Goal: Information Seeking & Learning: Stay updated

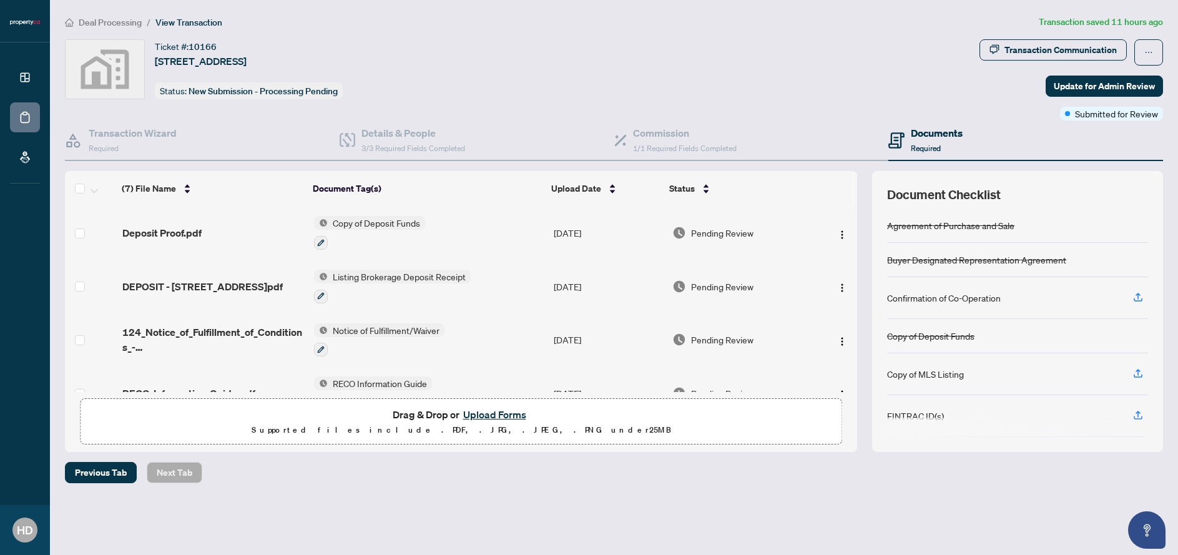
scroll to position [33, 0]
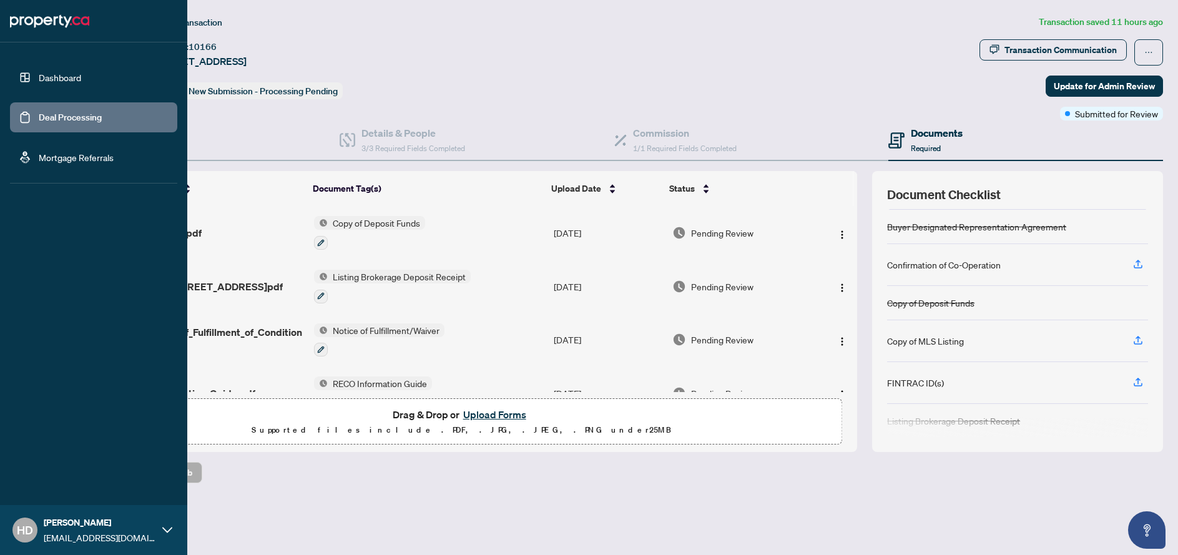
click at [39, 77] on link "Dashboard" at bounding box center [60, 77] width 42 height 11
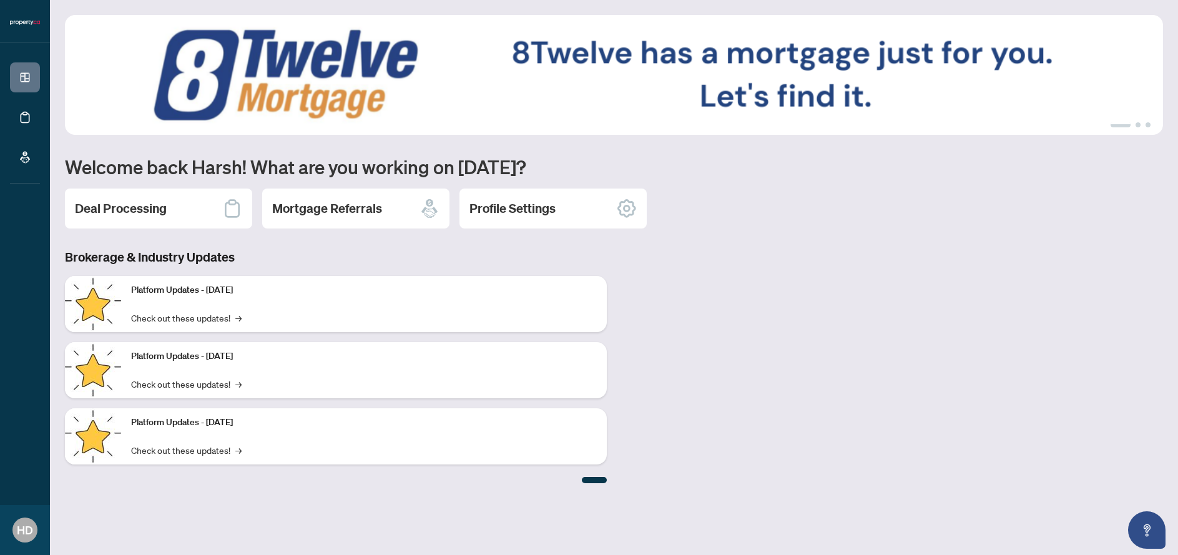
click at [591, 477] on div at bounding box center [594, 480] width 25 height 6
click at [593, 480] on div at bounding box center [594, 480] width 25 height 6
drag, startPoint x: 593, startPoint y: 480, endPoint x: 635, endPoint y: 483, distance: 42.5
click at [635, 483] on div "Brokerage & Industry Updates Platform Updates - [DATE] Check out these updates!…" at bounding box center [613, 365] width 1113 height 235
click at [634, 482] on div "Brokerage & Industry Updates Platform Updates - [DATE] Check out these updates!…" at bounding box center [613, 365] width 1113 height 235
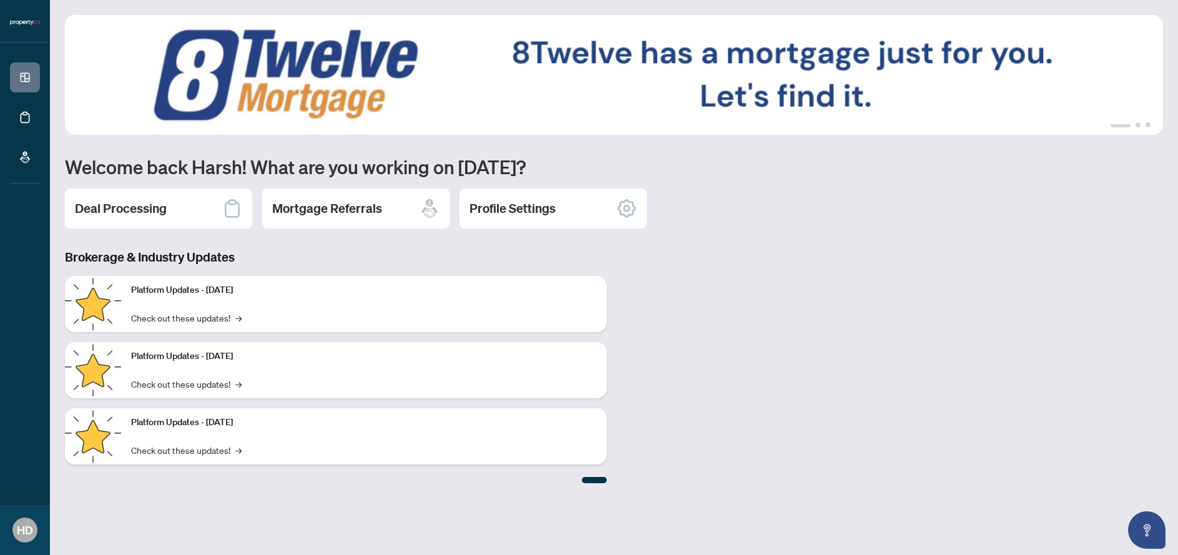
click at [574, 481] on div at bounding box center [336, 478] width 542 height 9
click at [604, 481] on div at bounding box center [594, 480] width 25 height 6
click at [601, 481] on div at bounding box center [594, 480] width 25 height 6
click at [295, 423] on p "Platform Updates - [DATE]" at bounding box center [364, 423] width 466 height 14
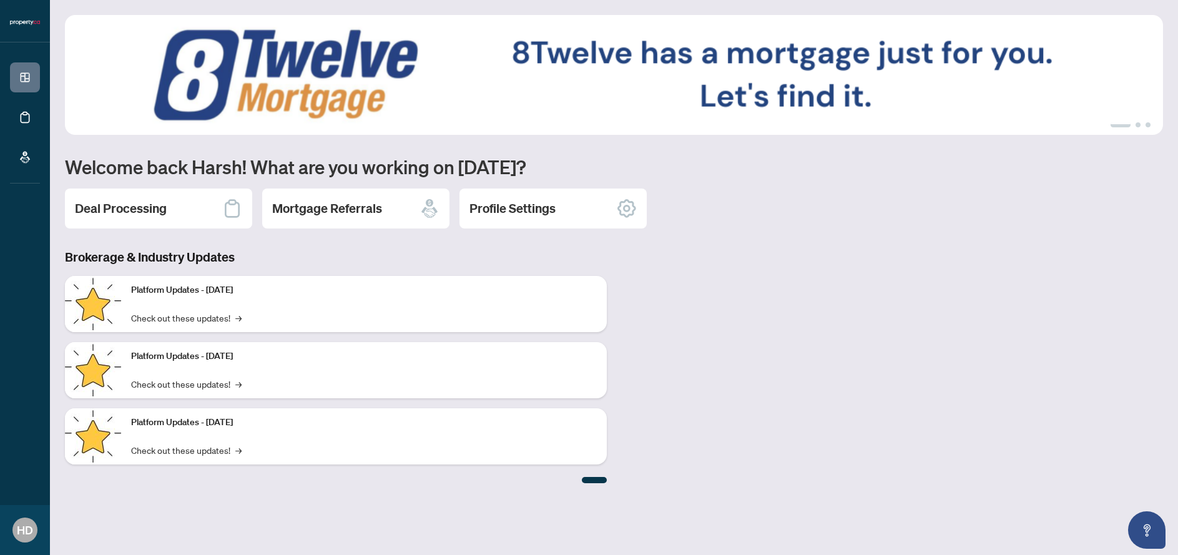
click at [215, 433] on div "Platform Updates - [DATE] Check out these updates! →" at bounding box center [364, 436] width 486 height 56
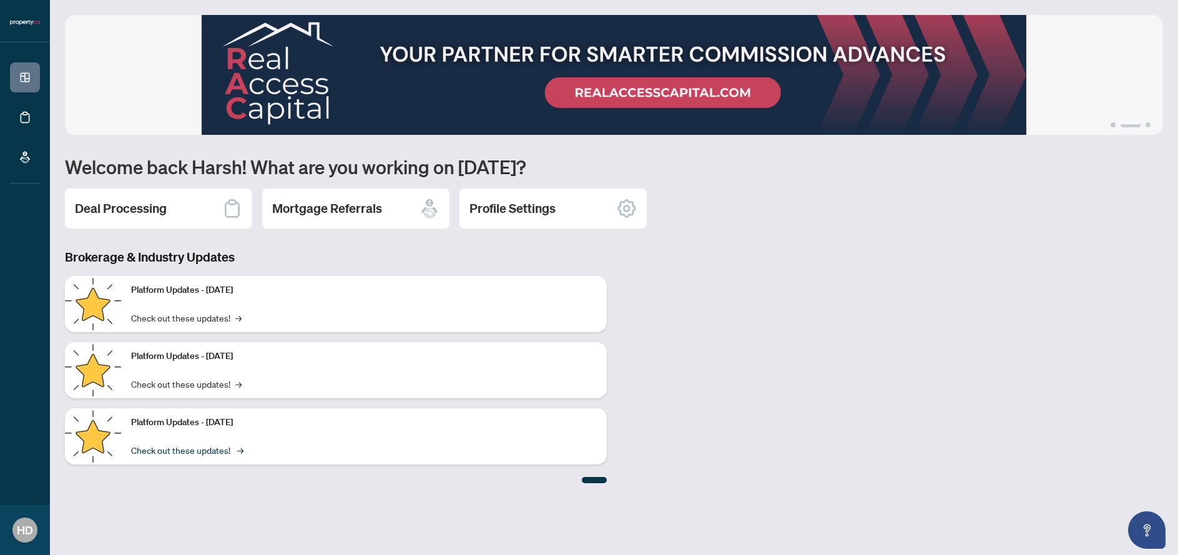
click at [203, 454] on link "Check out these updates! →" at bounding box center [186, 450] width 110 height 14
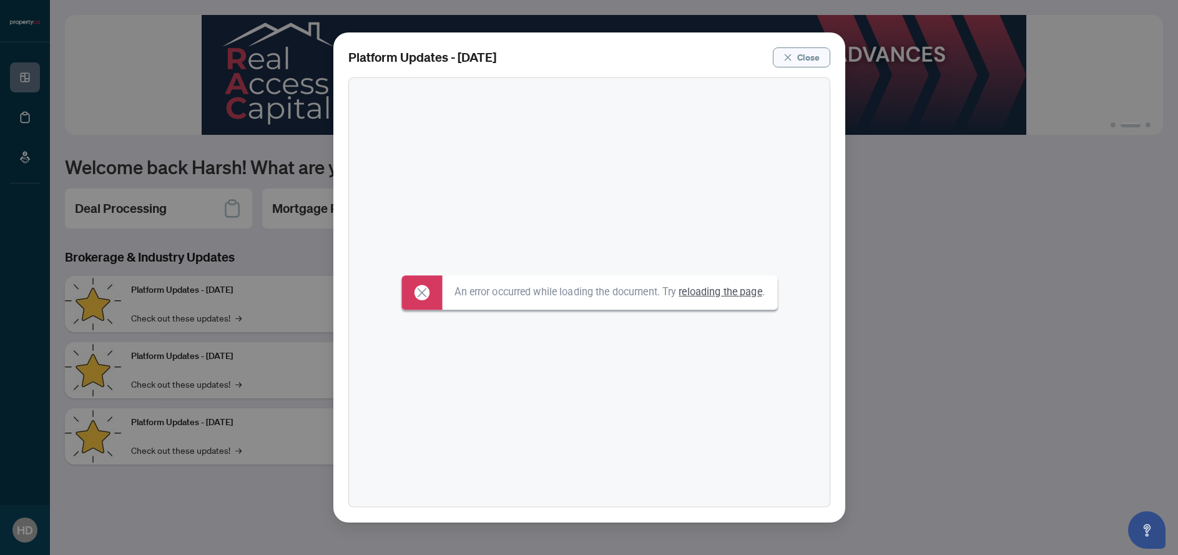
click at [825, 53] on button "Close" at bounding box center [801, 57] width 57 height 20
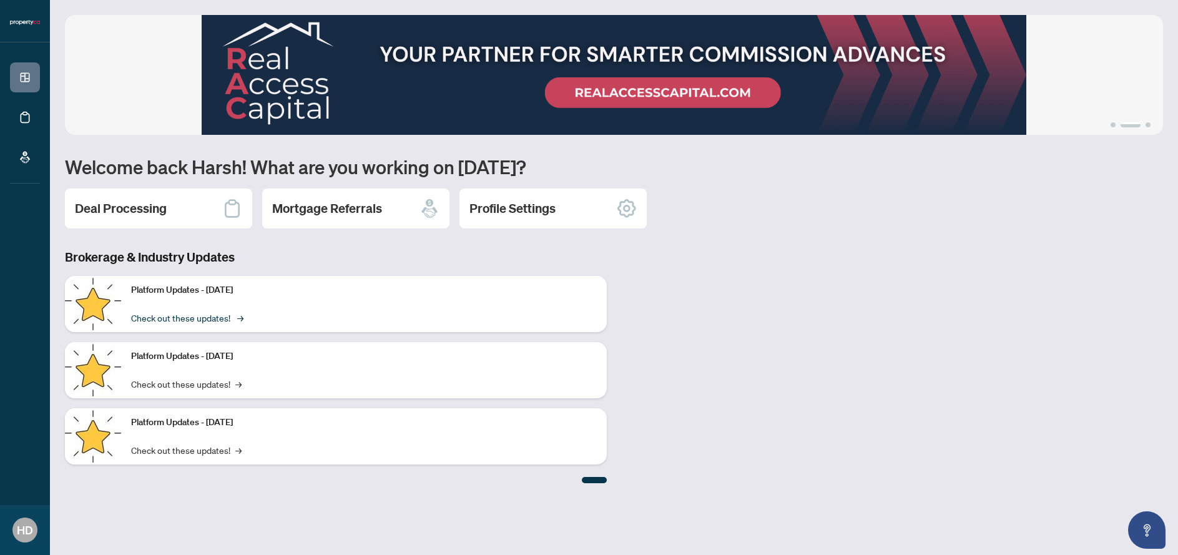
click at [192, 320] on link "Check out these updates! →" at bounding box center [186, 318] width 110 height 14
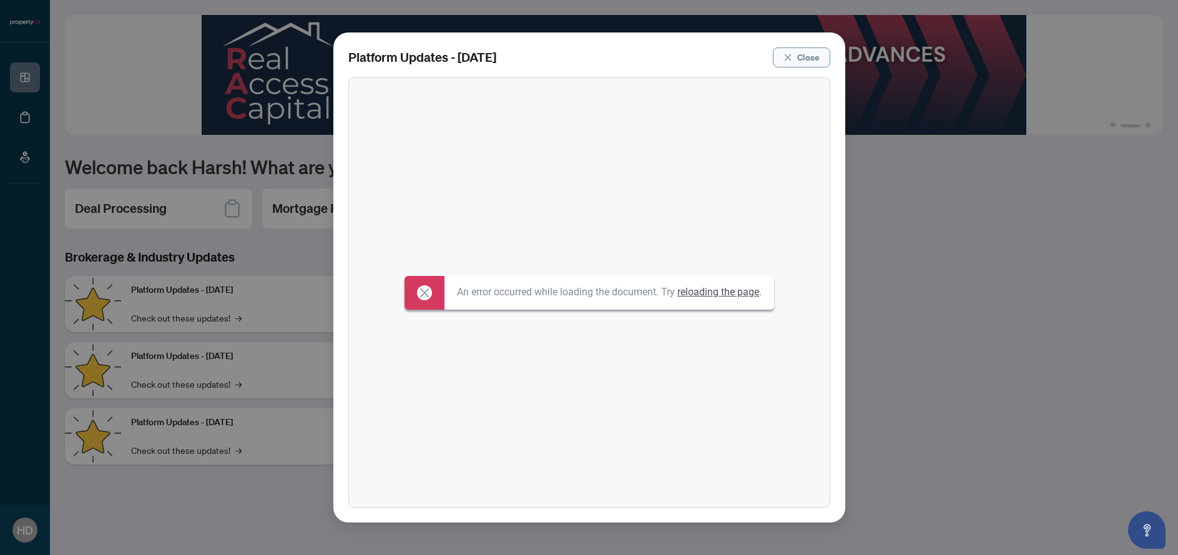
click at [819, 57] on span "Close" at bounding box center [808, 57] width 22 height 20
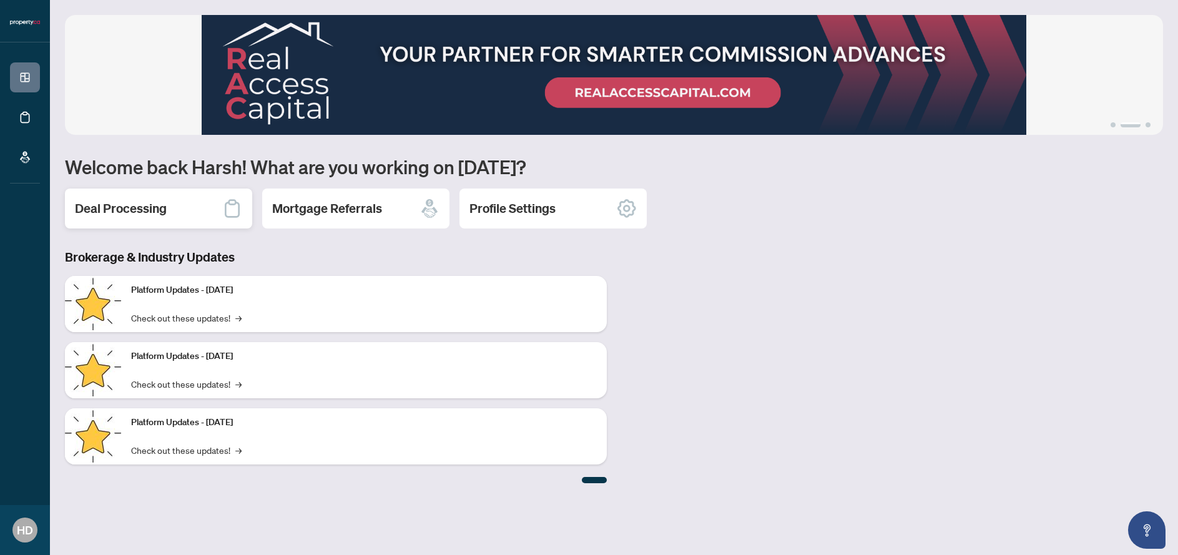
click at [172, 213] on div "Deal Processing" at bounding box center [158, 209] width 187 height 40
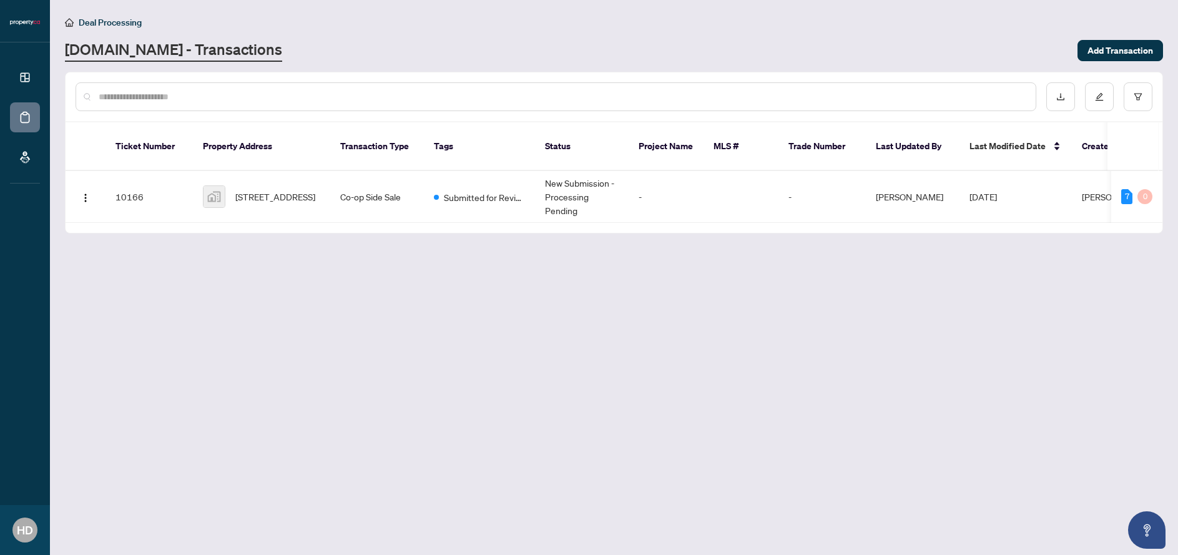
click at [132, 22] on span "Deal Processing" at bounding box center [110, 22] width 63 height 11
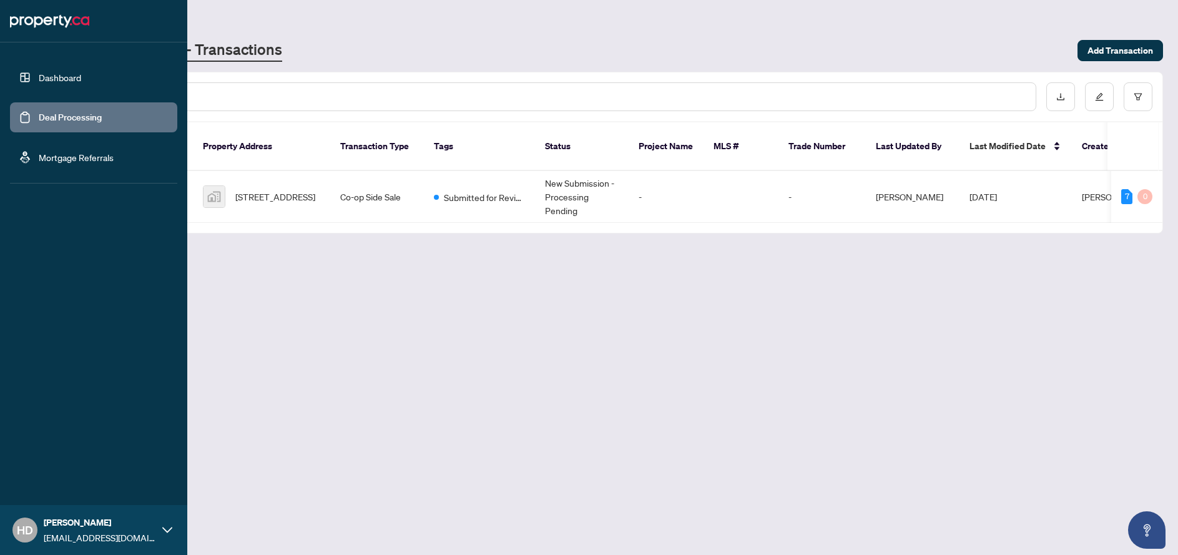
click at [39, 72] on link "Dashboard" at bounding box center [60, 77] width 42 height 11
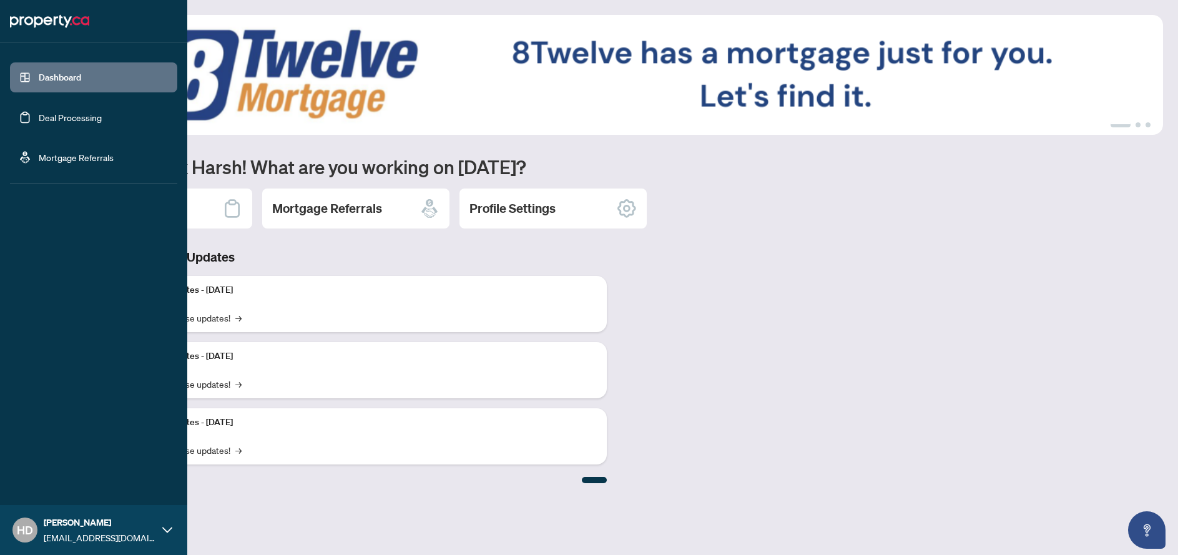
click at [106, 491] on div "Dashboard Deal Processing Mortgage Referrals HD Harsh Dara [EMAIL_ADDRESS][DOMA…" at bounding box center [93, 277] width 187 height 555
click at [103, 523] on span "[PERSON_NAME]" at bounding box center [100, 523] width 112 height 14
click at [103, 521] on span "[PERSON_NAME]" at bounding box center [100, 523] width 112 height 14
